Goal: Transaction & Acquisition: Purchase product/service

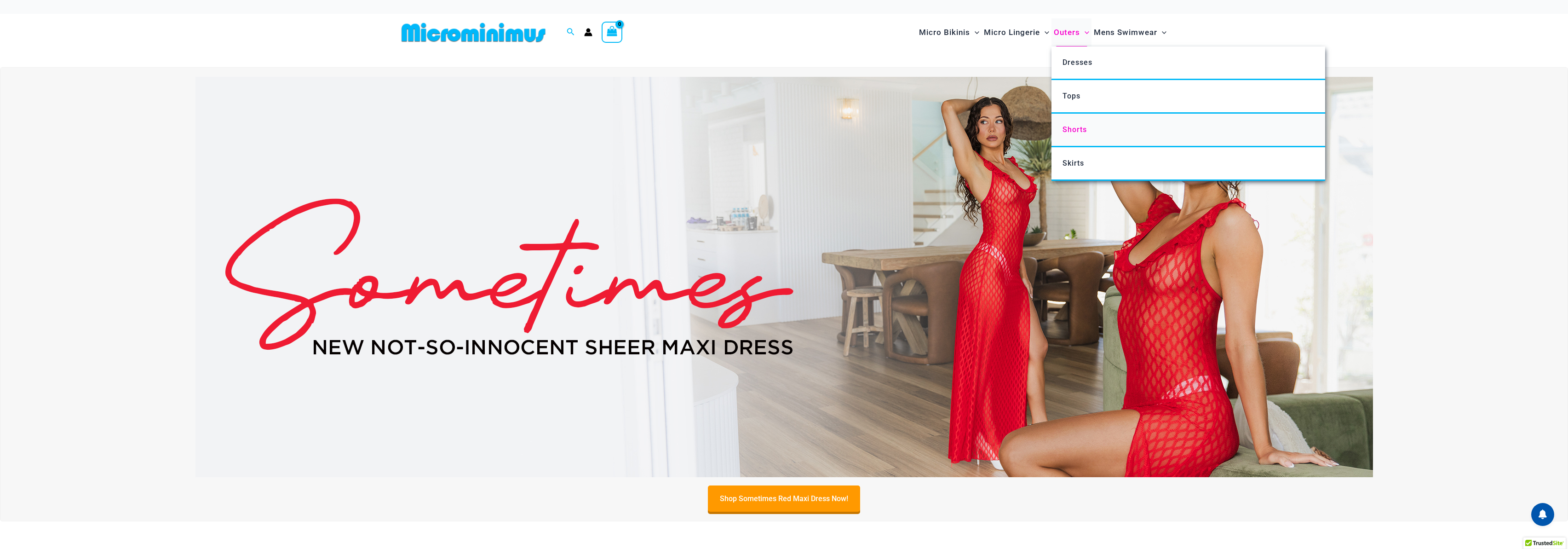
click at [1073, 131] on span "Shorts" at bounding box center [1074, 130] width 24 height 9
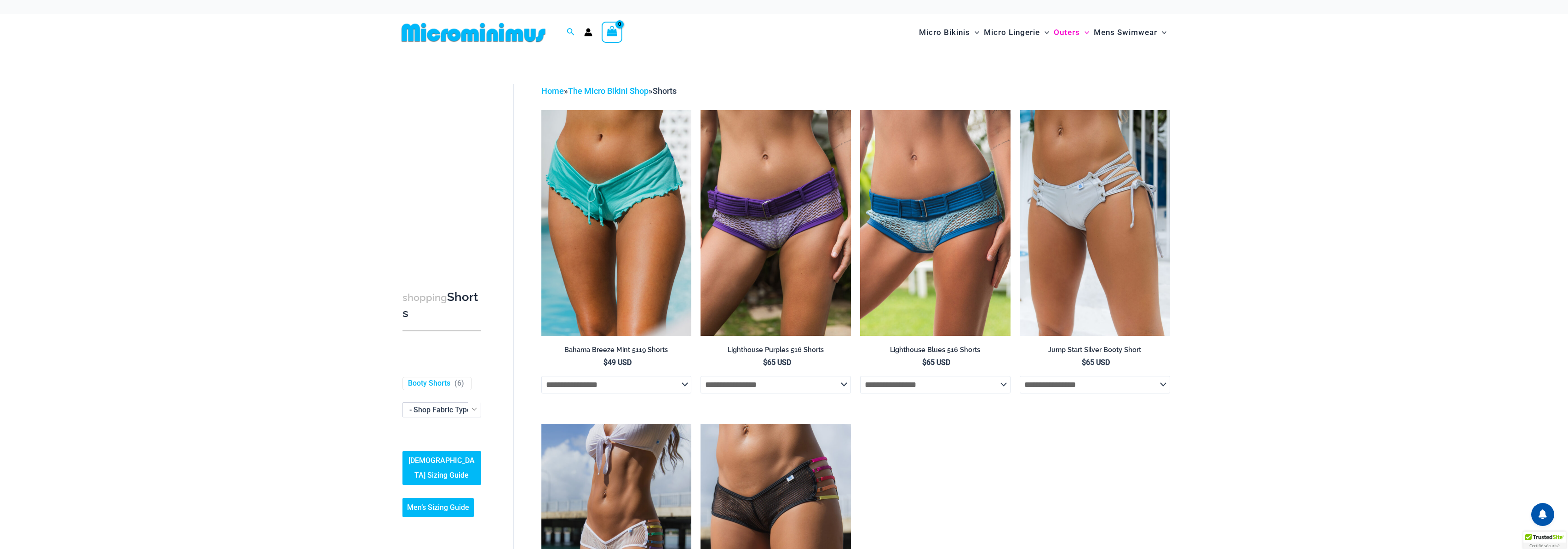
click at [477, 37] on img at bounding box center [473, 32] width 151 height 21
